Goal: Transaction & Acquisition: Book appointment/travel/reservation

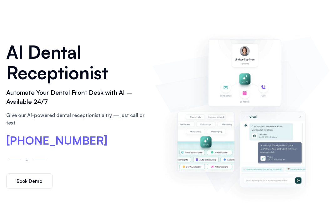
scroll to position [63, 0]
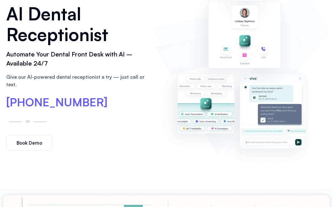
click at [27, 144] on span "Book Demo" at bounding box center [30, 142] width 26 height 5
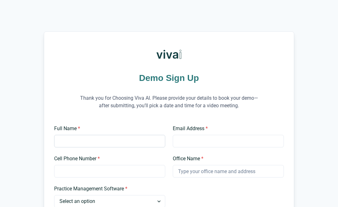
click at [77, 136] on input "Full Name *" at bounding box center [109, 141] width 111 height 13
type input "[PERSON_NAME]"
type input "[EMAIL_ADDRESS][DOMAIN_NAME]"
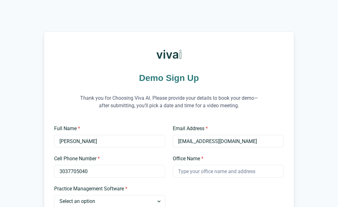
type input "3037705040"
click at [212, 164] on div "Office Name *" at bounding box center [228, 166] width 111 height 23
click at [210, 169] on input "Office Name *" at bounding box center [228, 171] width 111 height 13
type input "Roos Dental Care | Dr. Derek Roos"
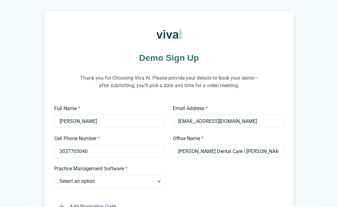
scroll to position [31, 0]
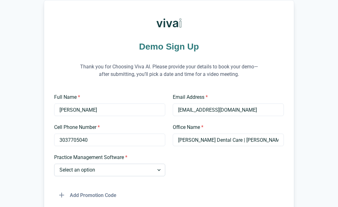
click at [102, 172] on select "Select an option Dentrix Open Dental EagleSoft Denticon Other" at bounding box center [109, 169] width 111 height 13
select select "Open Dental"
click at [54, 163] on select "Select an option Dentrix Open Dental EagleSoft Denticon Other" at bounding box center [109, 169] width 111 height 13
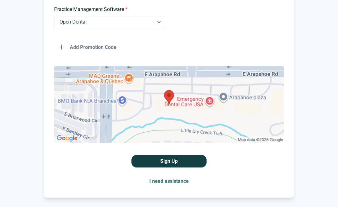
scroll to position [201, 0]
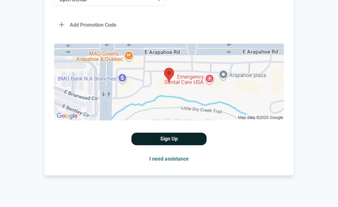
click at [152, 137] on button "Sign Up" at bounding box center [169, 138] width 75 height 13
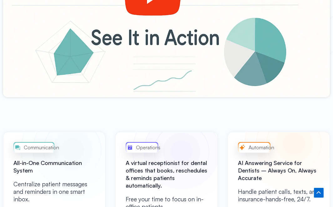
scroll to position [157, 0]
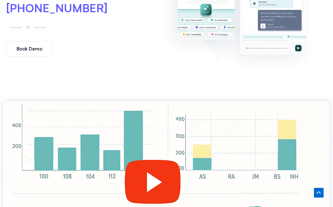
click at [145, 174] on div at bounding box center [166, 193] width 327 height 184
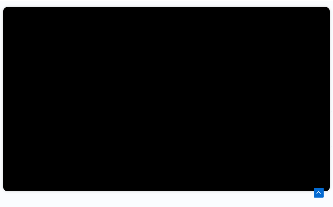
scroll to position [282, 0]
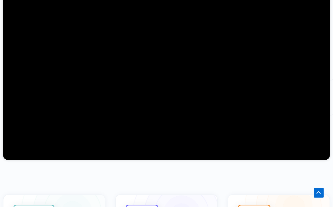
drag, startPoint x: 230, startPoint y: 210, endPoint x: 231, endPoint y: 214, distance: 3.3
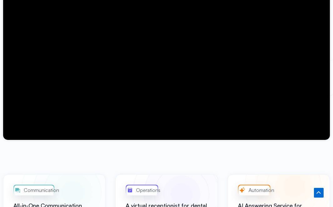
scroll to position [313, 0]
